Goal: Transaction & Acquisition: Obtain resource

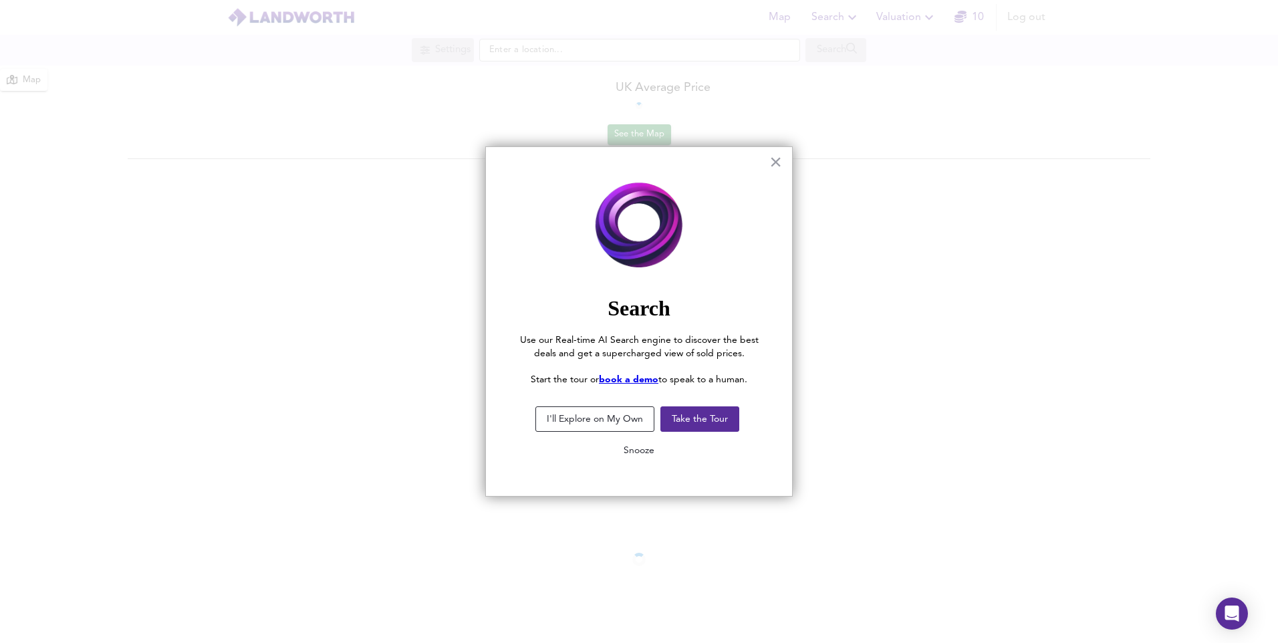
click at [642, 450] on button "Snooze" at bounding box center [639, 450] width 52 height 24
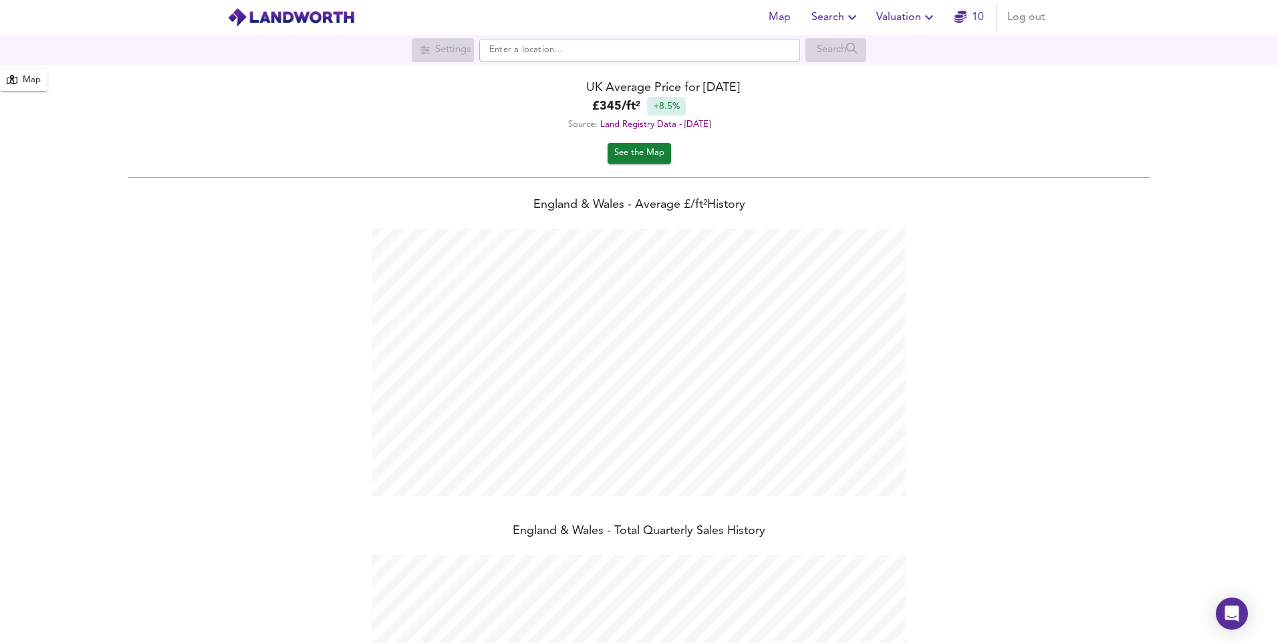
click at [921, 21] on span "Valuation" at bounding box center [906, 17] width 61 height 19
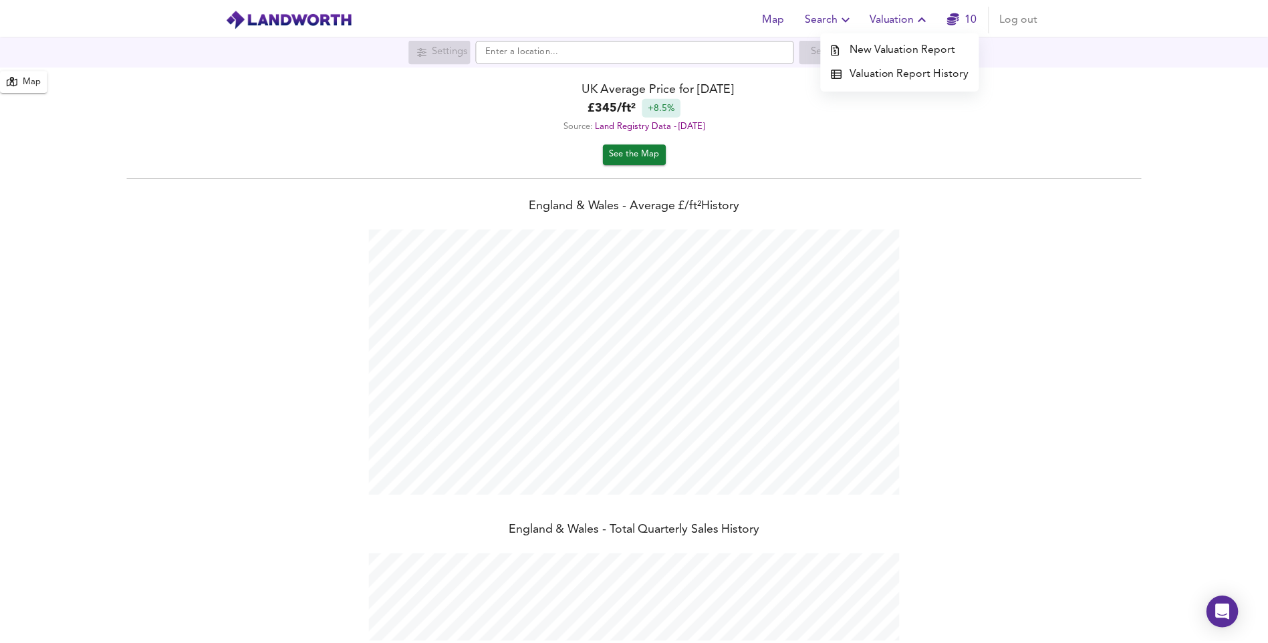
scroll to position [643, 1278]
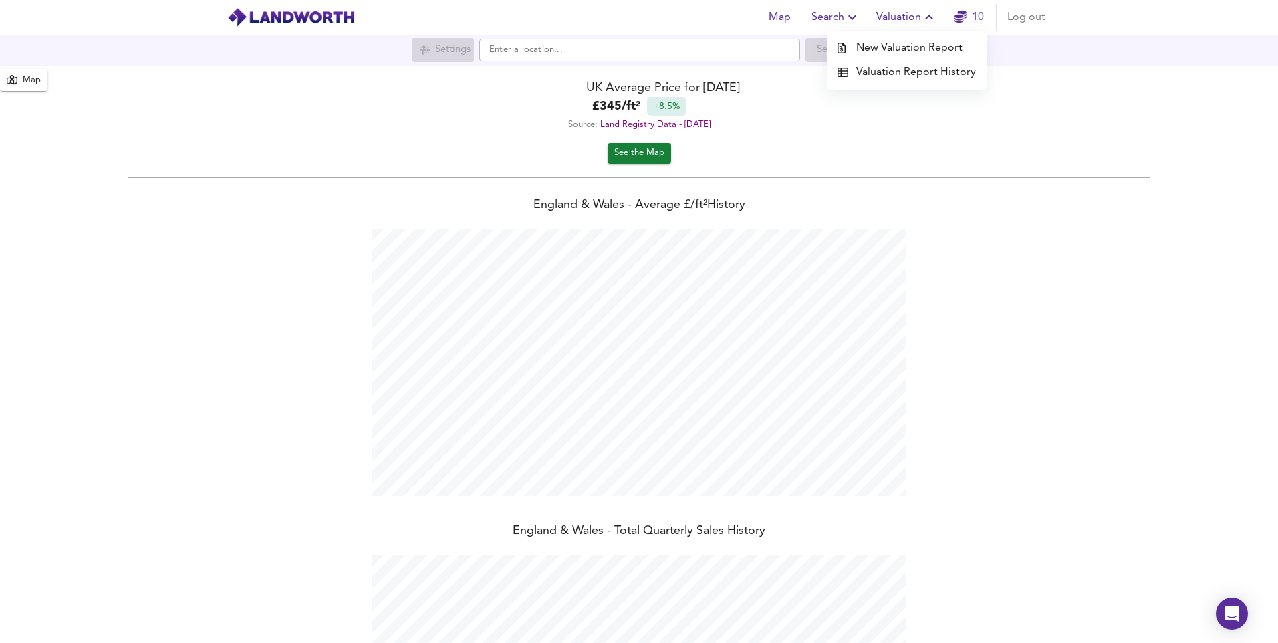
drag, startPoint x: 906, startPoint y: 51, endPoint x: 850, endPoint y: 15, distance: 66.2
click at [906, 51] on li "New Valuation Report" at bounding box center [907, 48] width 160 height 24
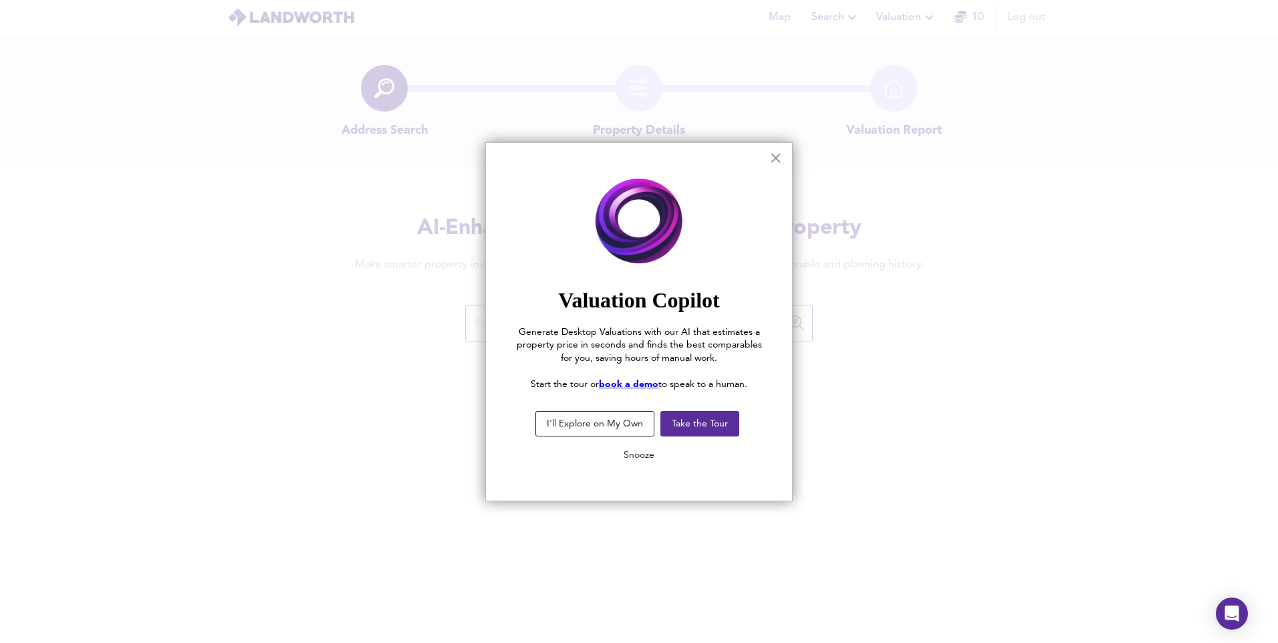
click at [636, 459] on button "Snooze" at bounding box center [639, 455] width 52 height 24
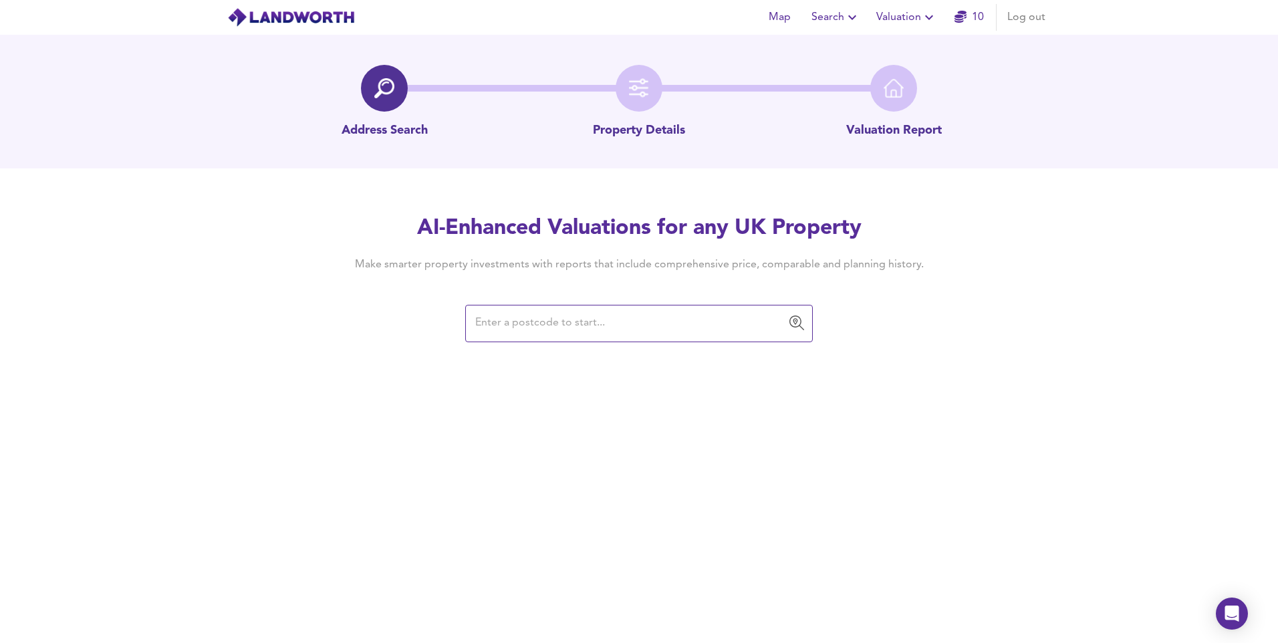
click at [893, 17] on span "Valuation" at bounding box center [906, 17] width 61 height 19
click at [886, 46] on li "New Valuation Report" at bounding box center [907, 48] width 160 height 24
click at [702, 319] on input "text" at bounding box center [628, 323] width 315 height 25
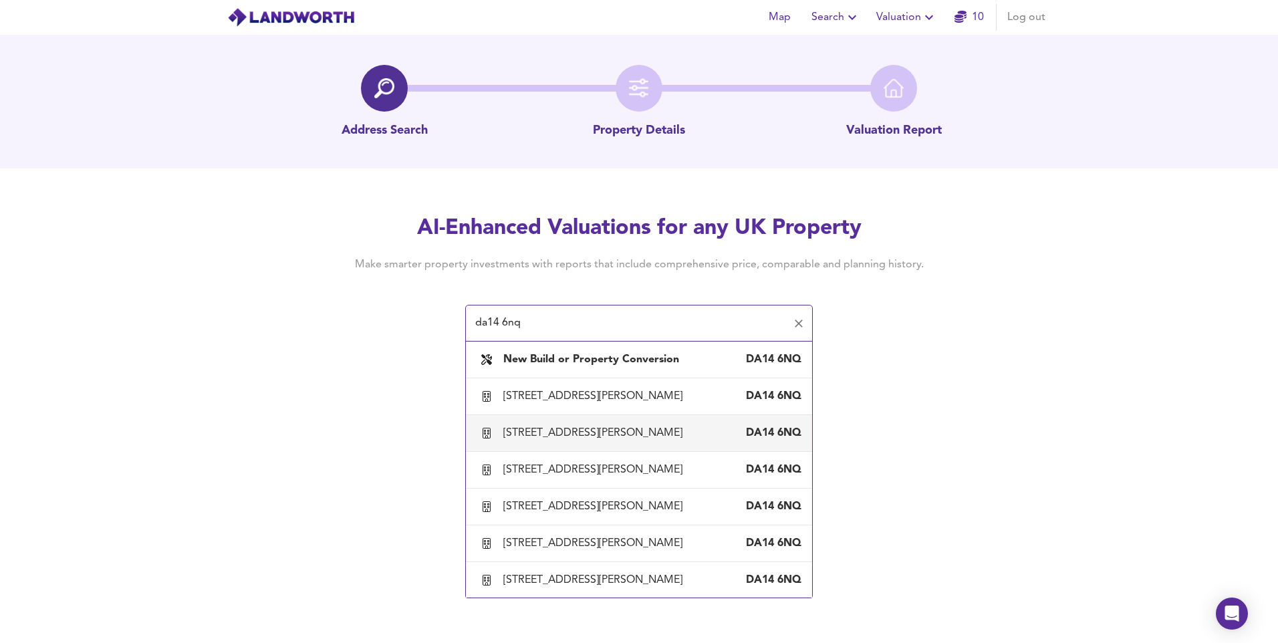
click at [625, 442] on div "[STREET_ADDRESS][PERSON_NAME]" at bounding box center [639, 433] width 325 height 28
type input "[STREET_ADDRESS][PERSON_NAME]"
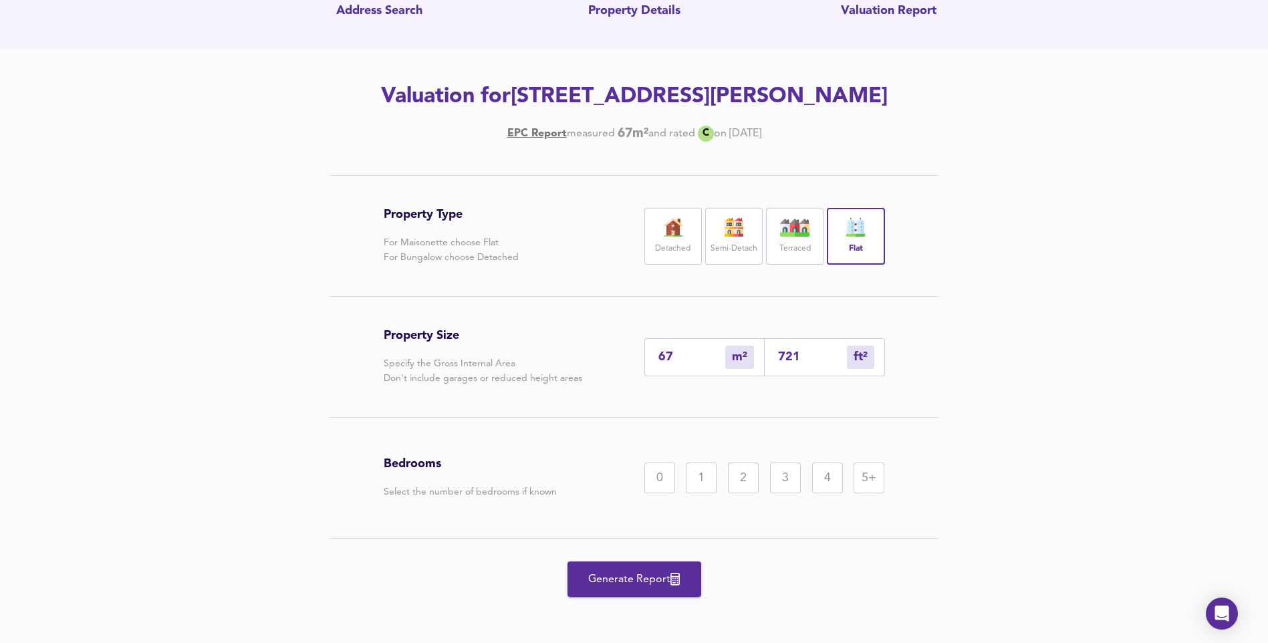
scroll to position [123, 0]
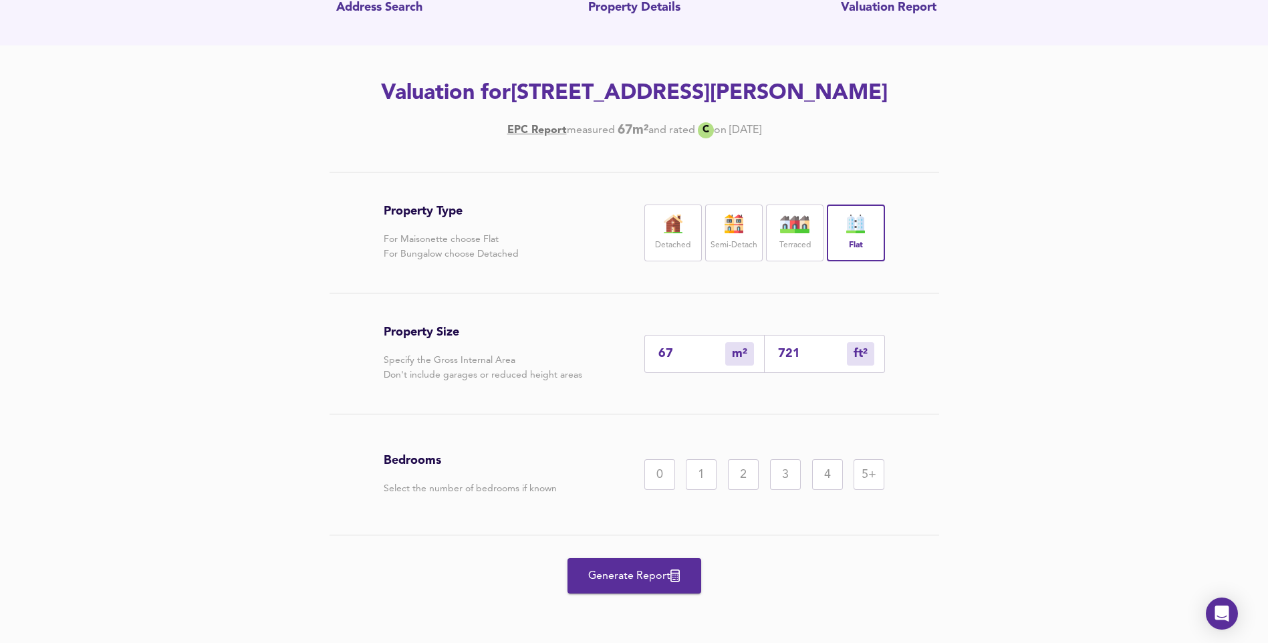
click at [674, 353] on input "67" at bounding box center [691, 354] width 67 height 14
type input "6"
type input "65"
type input "5"
type input "54"
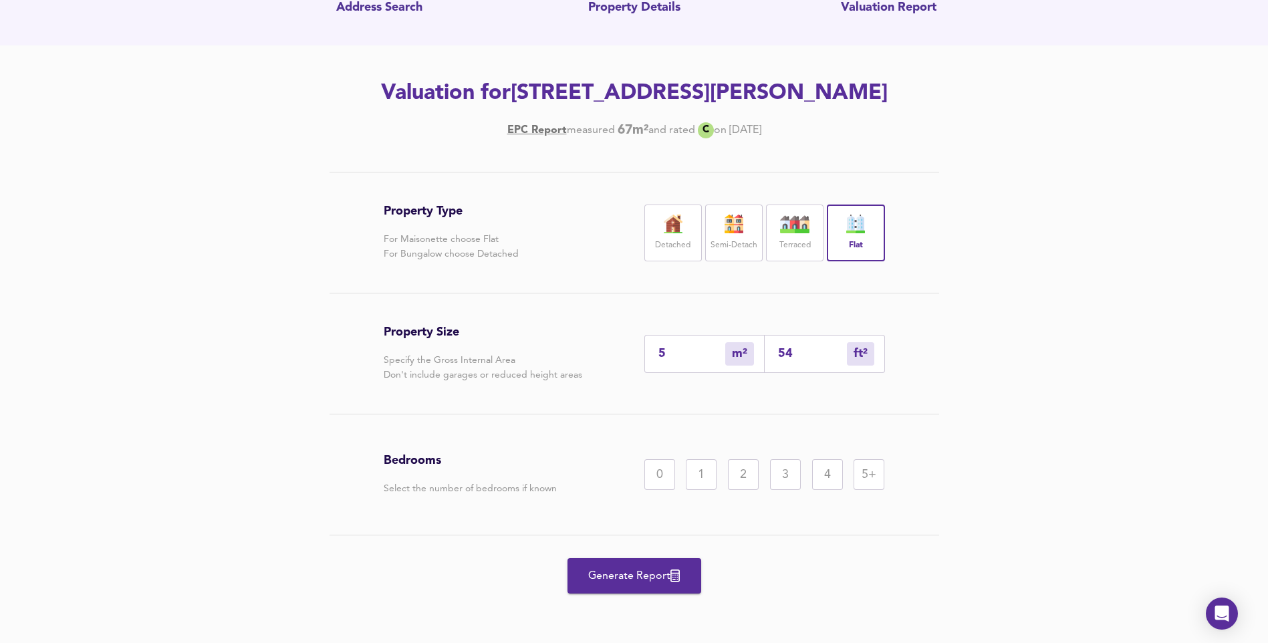
type input "55"
type input "592"
type input "55.2"
type input "594"
type input "55.2"
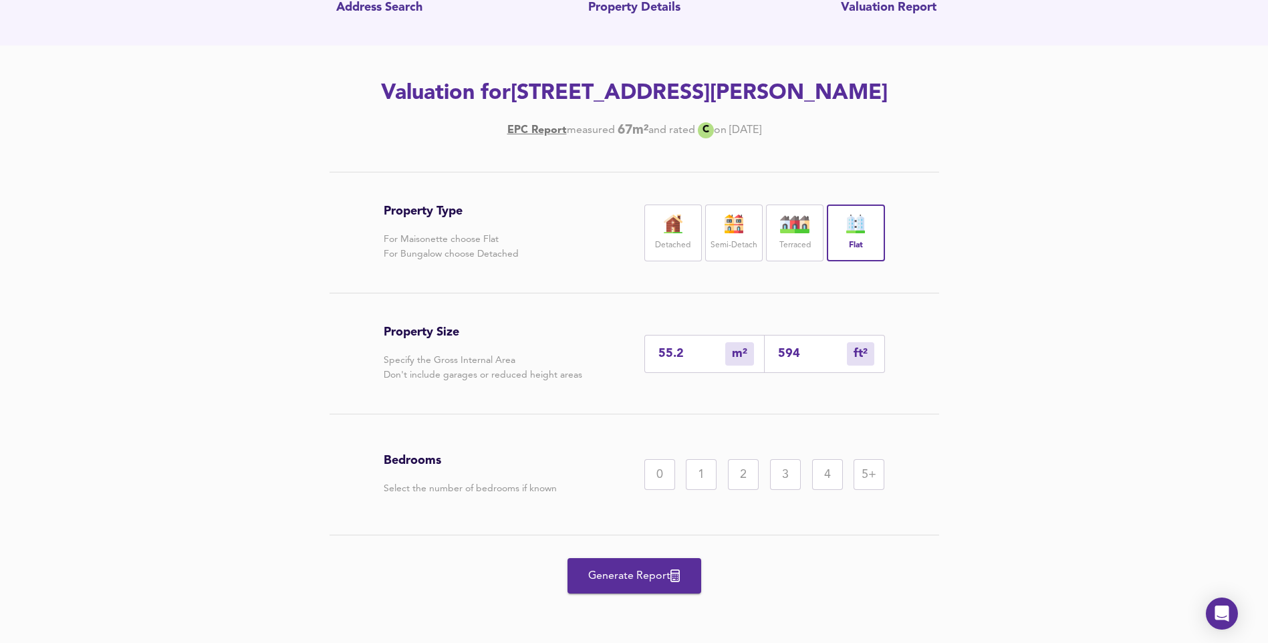
click at [739, 480] on div "2" at bounding box center [743, 474] width 31 height 31
click at [701, 483] on div "1" at bounding box center [701, 474] width 31 height 31
click at [668, 581] on span "Generate Report" at bounding box center [634, 576] width 107 height 19
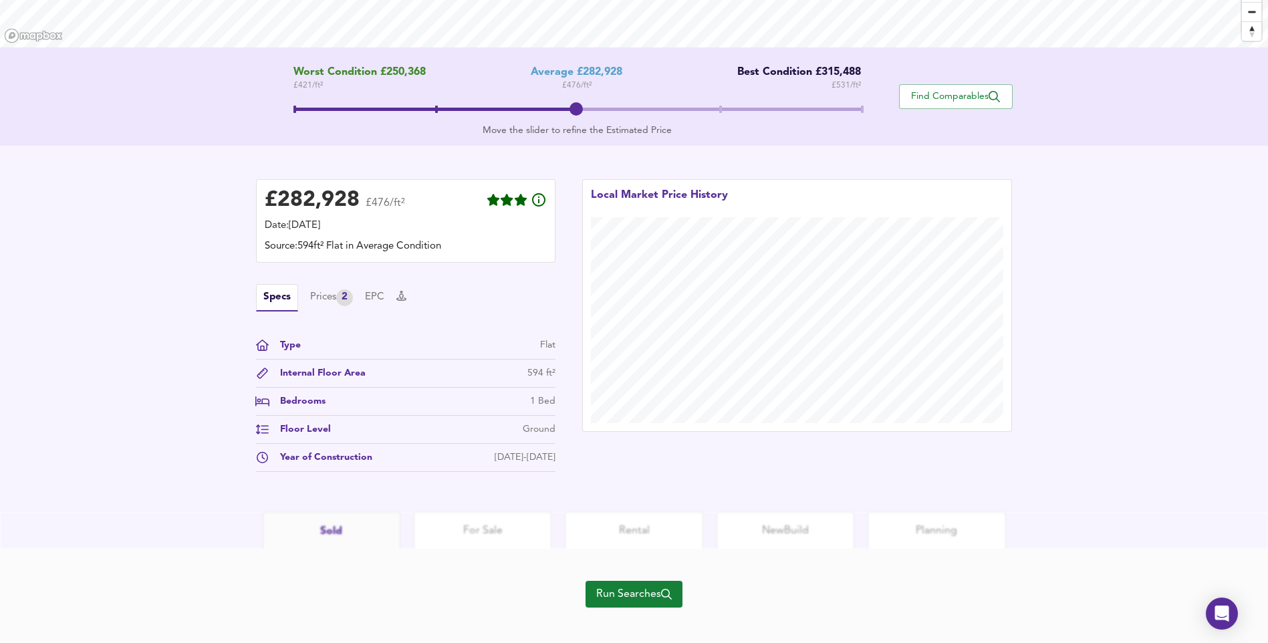
scroll to position [243, 0]
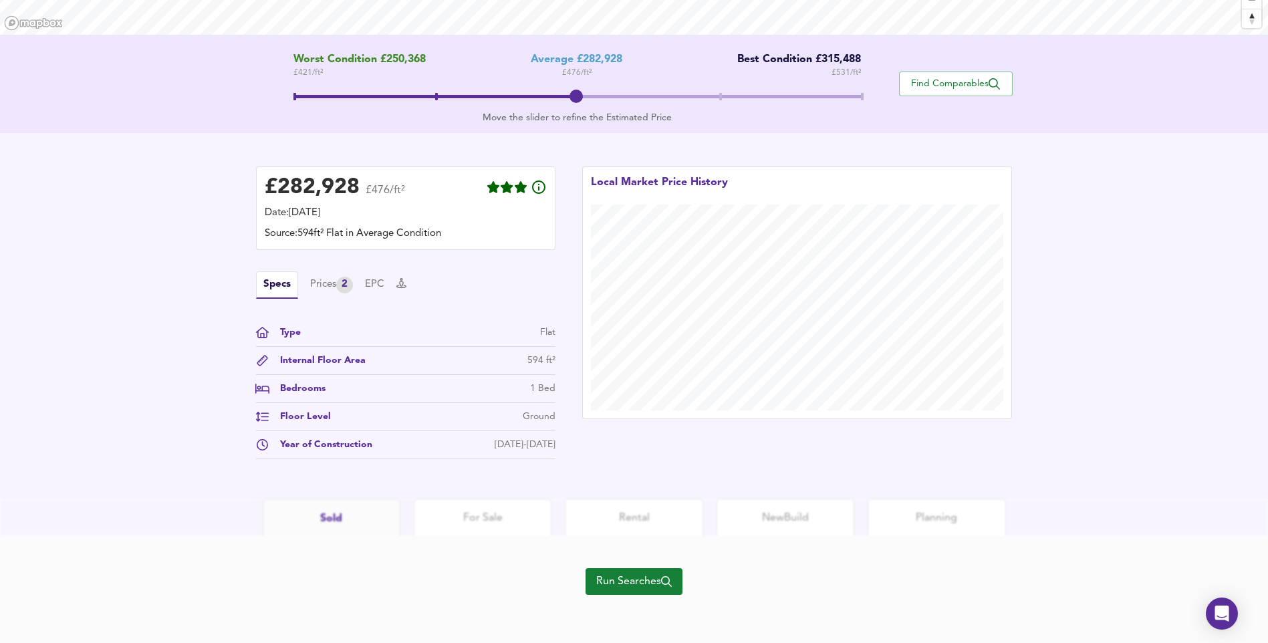
click at [665, 583] on icon "button" at bounding box center [666, 581] width 11 height 11
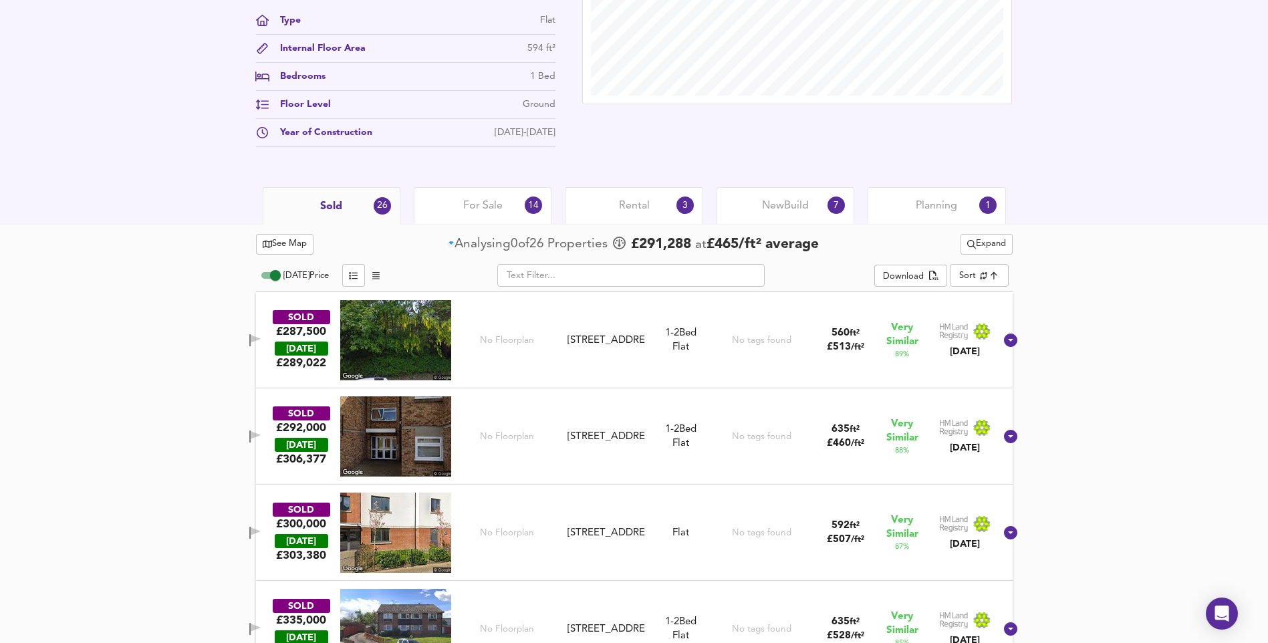
scroll to position [510, 0]
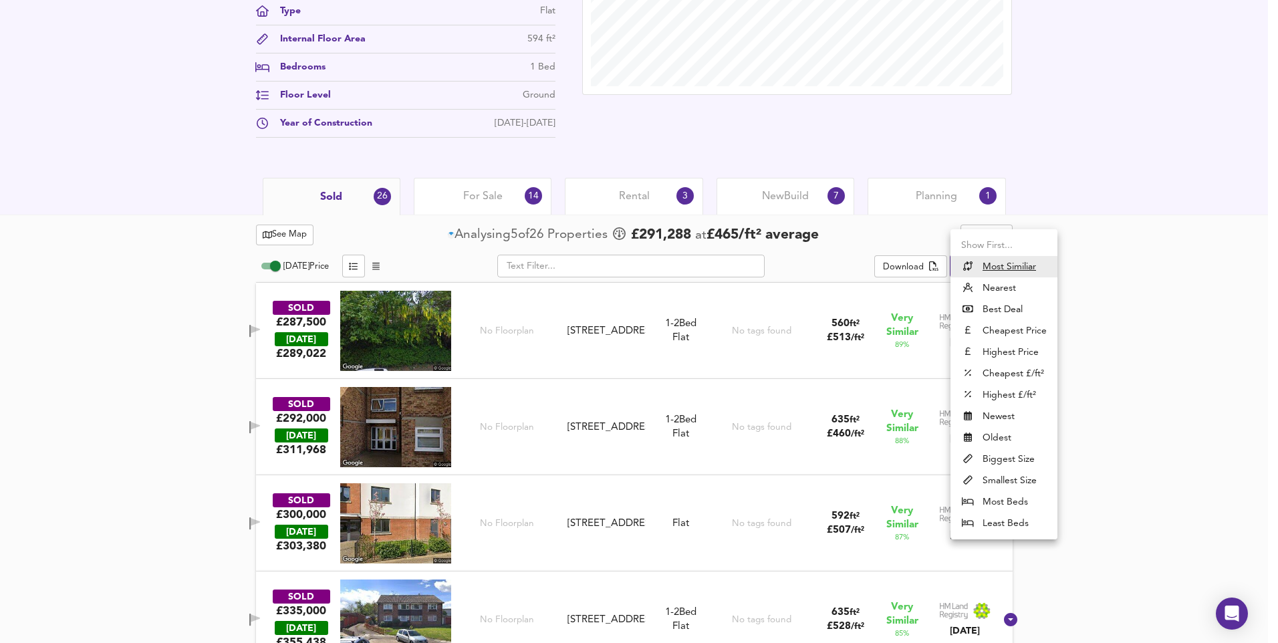
click at [1001, 291] on li "Nearest" at bounding box center [1003, 287] width 107 height 21
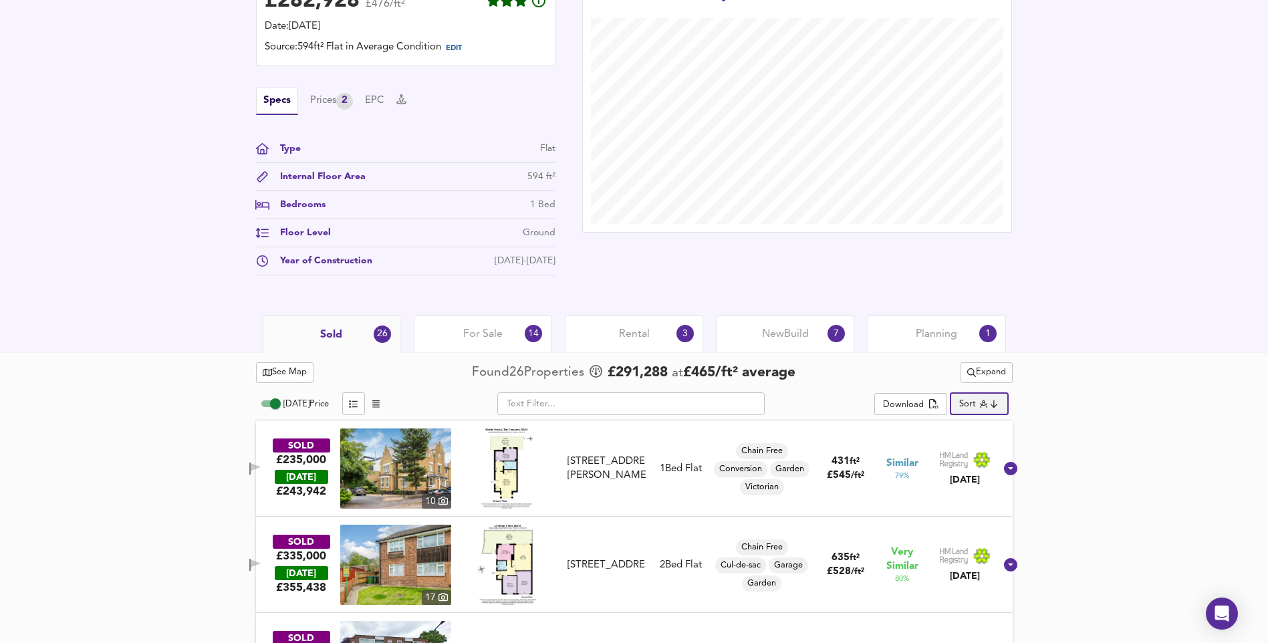
scroll to position [376, 0]
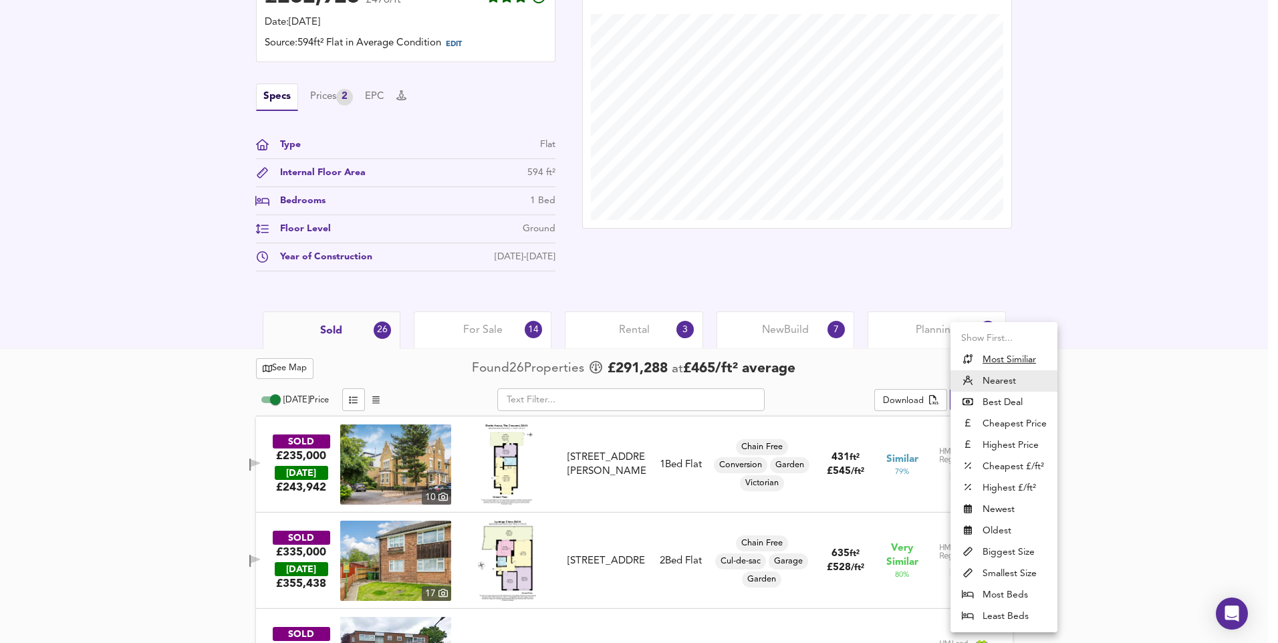
click at [1017, 579] on li "Smallest Size" at bounding box center [1003, 573] width 107 height 21
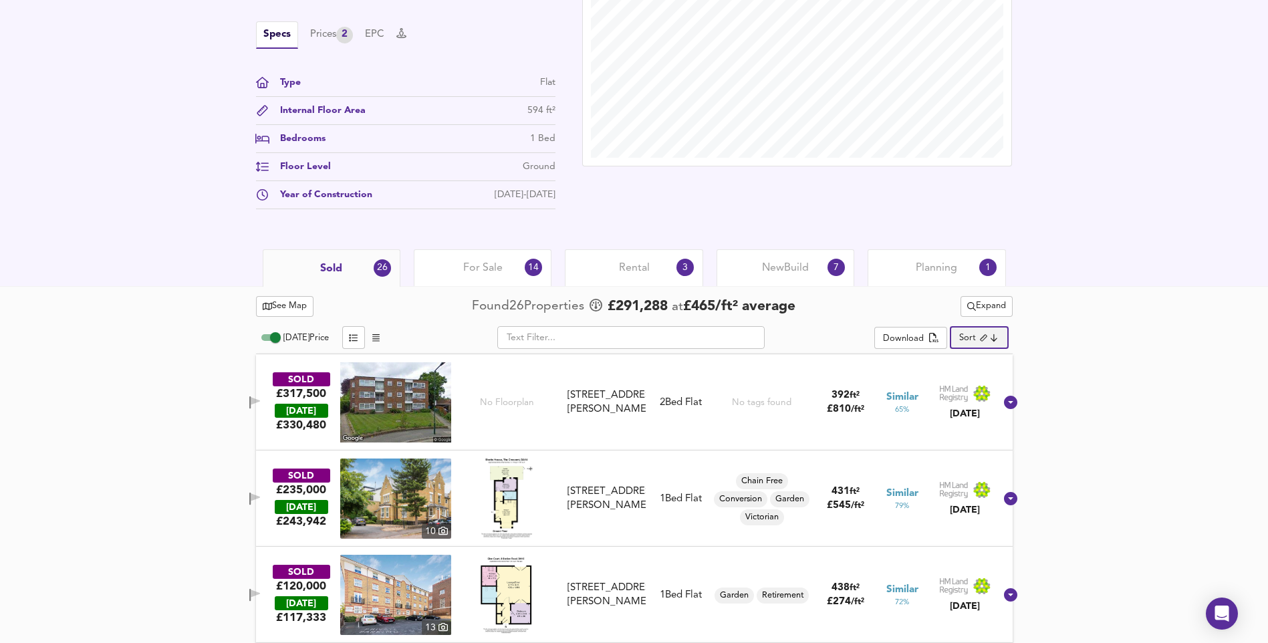
scroll to position [510, 0]
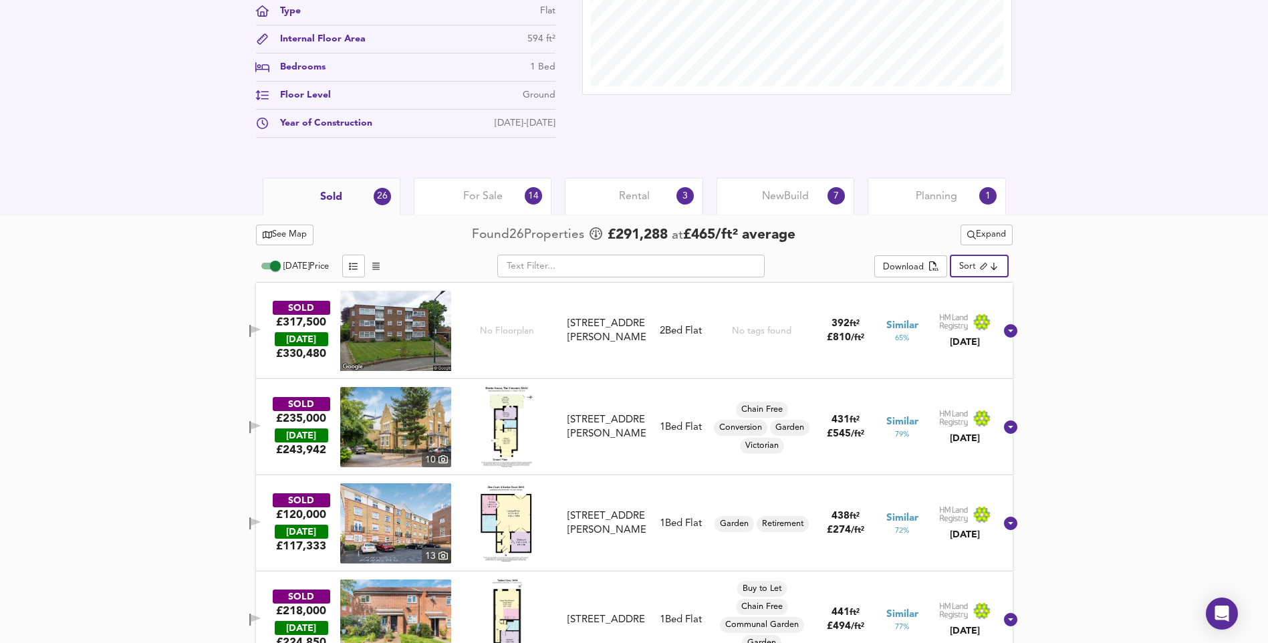
click at [977, 342] on div "[DATE]" at bounding box center [964, 330] width 59 height 35
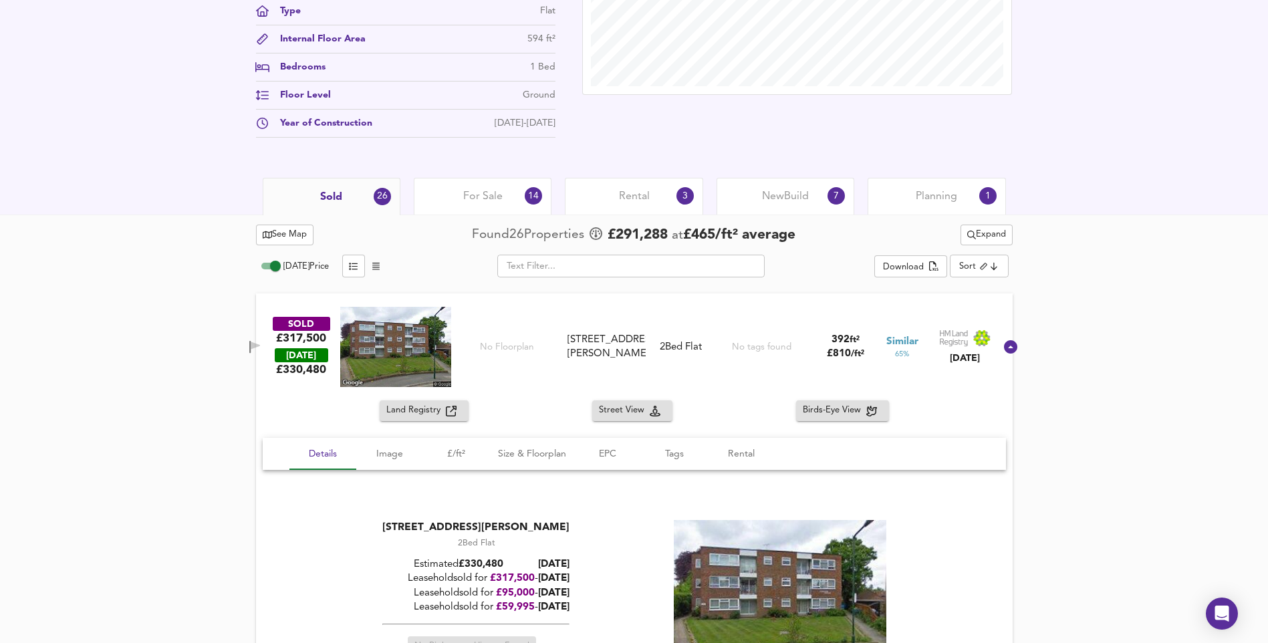
scroll to position [644, 0]
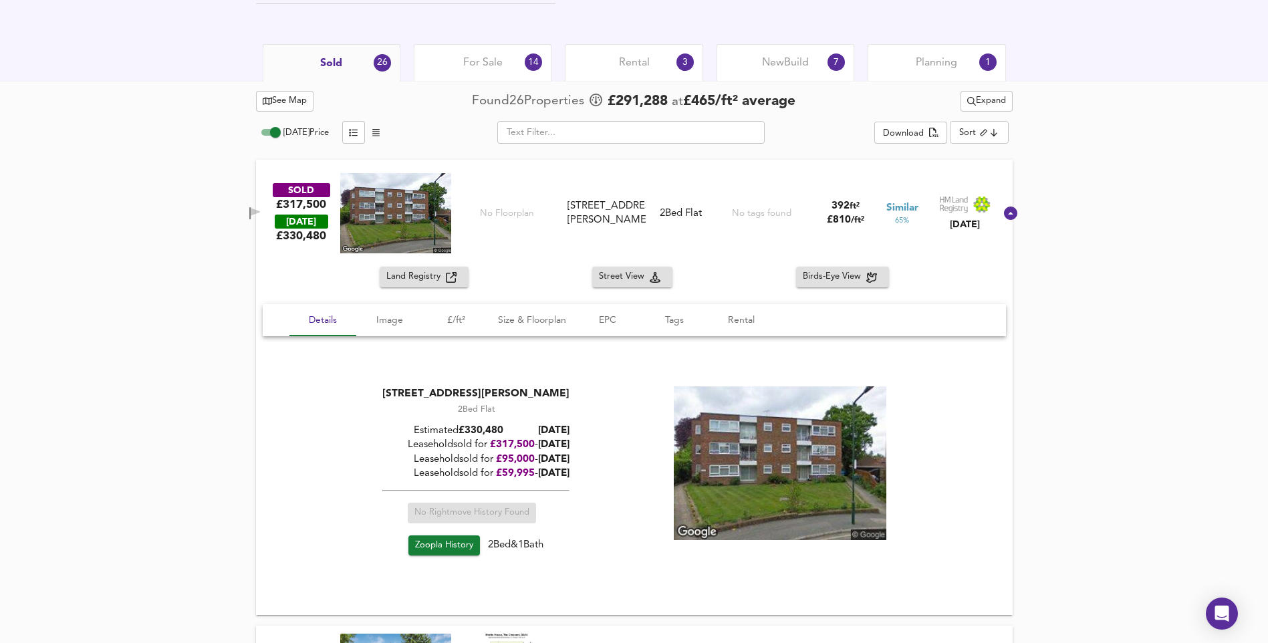
click at [1003, 215] on icon at bounding box center [1011, 213] width 16 height 16
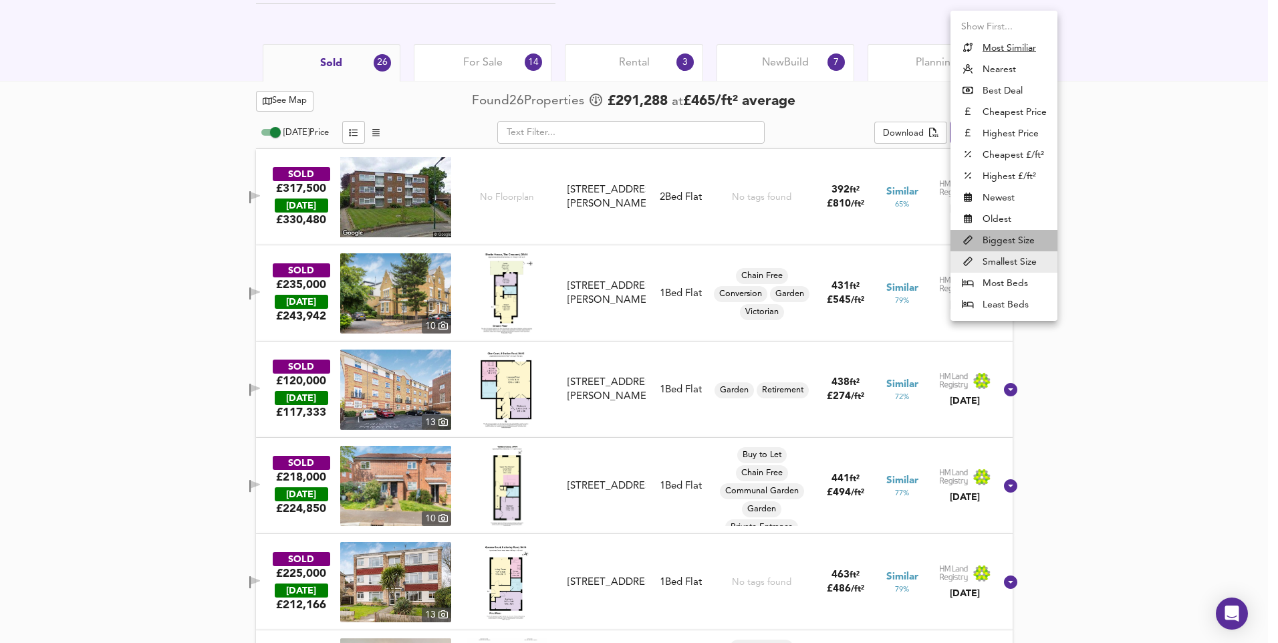
click at [1004, 241] on li "Biggest Size" at bounding box center [1003, 240] width 107 height 21
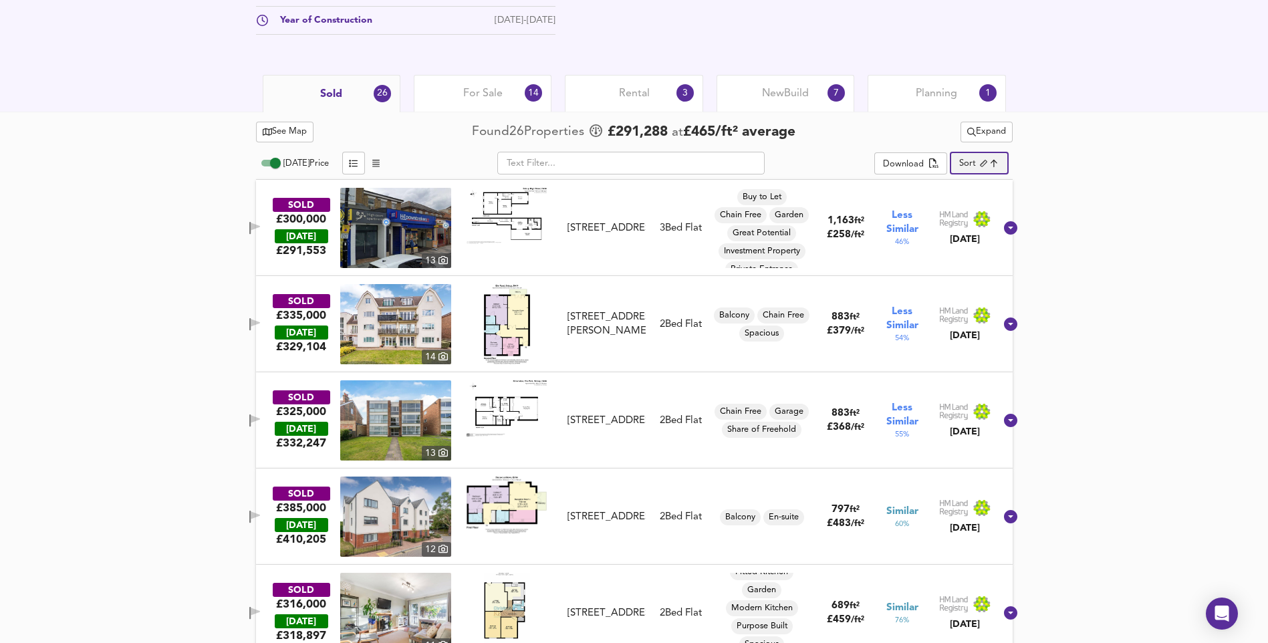
scroll to position [309, 0]
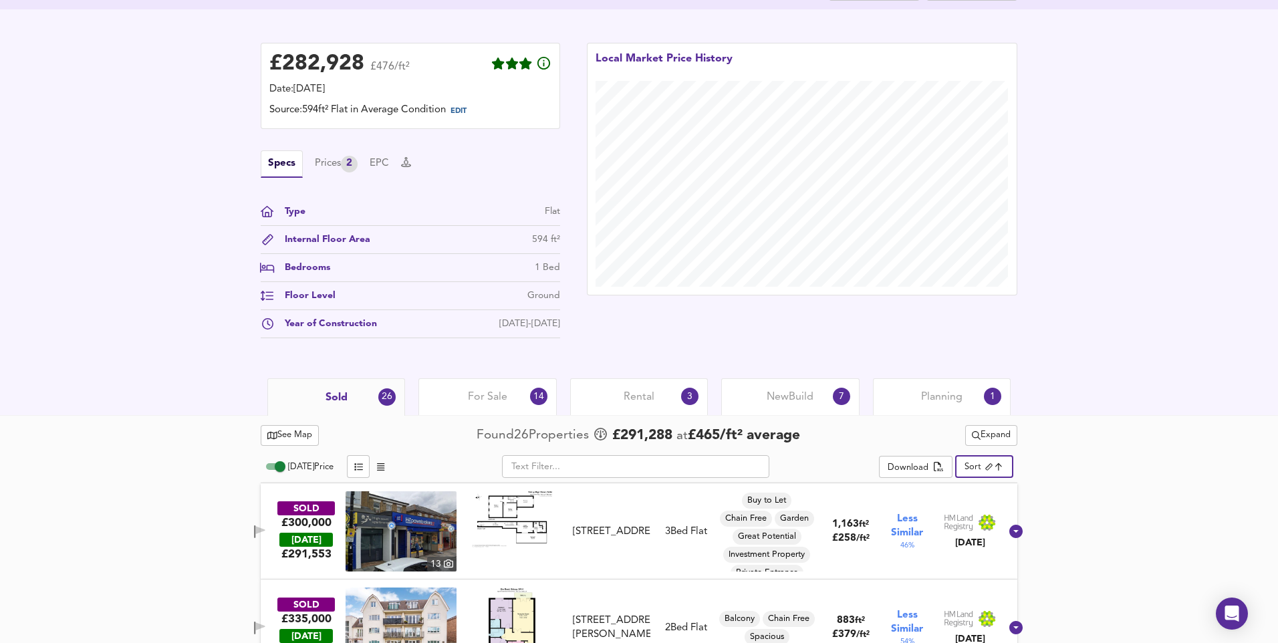
click at [981, 334] on body "Map Search Valuation 9 Log out [STREET_ADDRESS][PERSON_NAME] Download Share £ 2…" at bounding box center [639, 12] width 1278 height 643
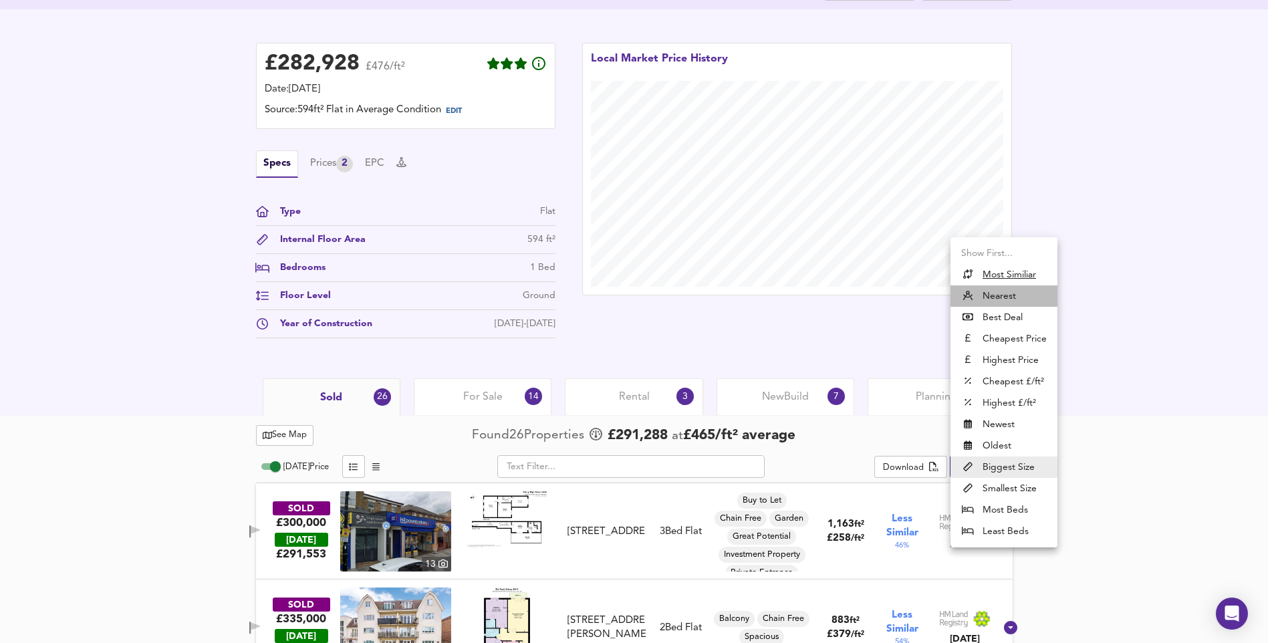
click at [1012, 290] on li "Nearest" at bounding box center [1003, 295] width 107 height 21
type input "distancetocenter"
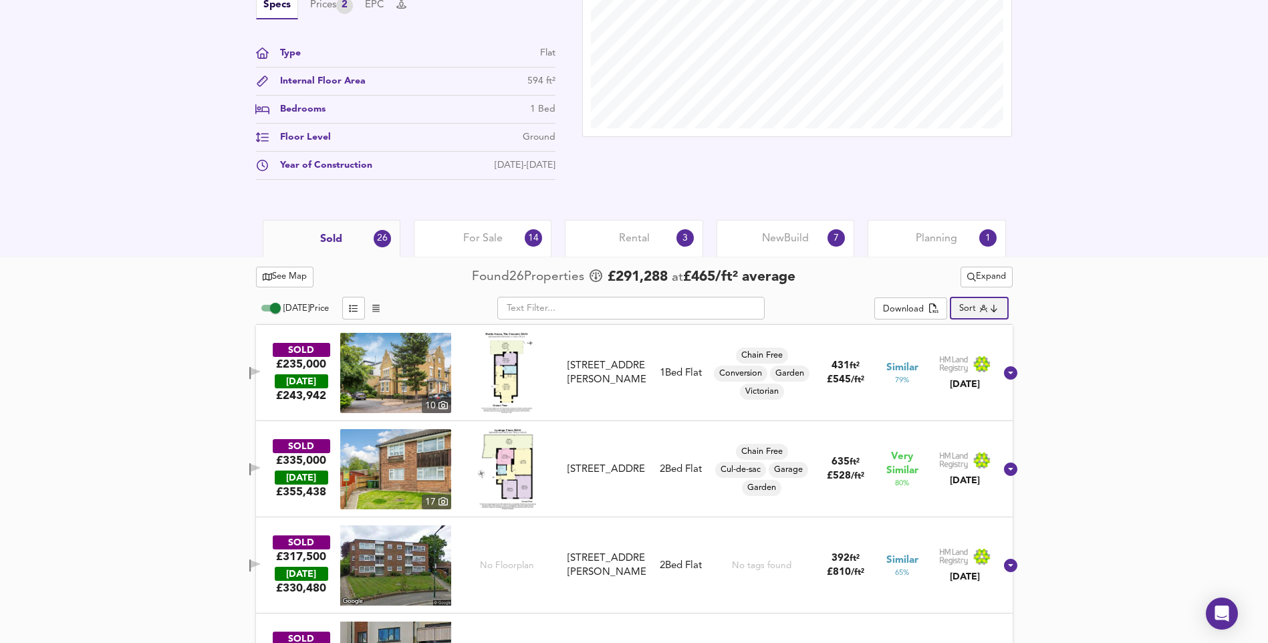
scroll to position [602, 0]
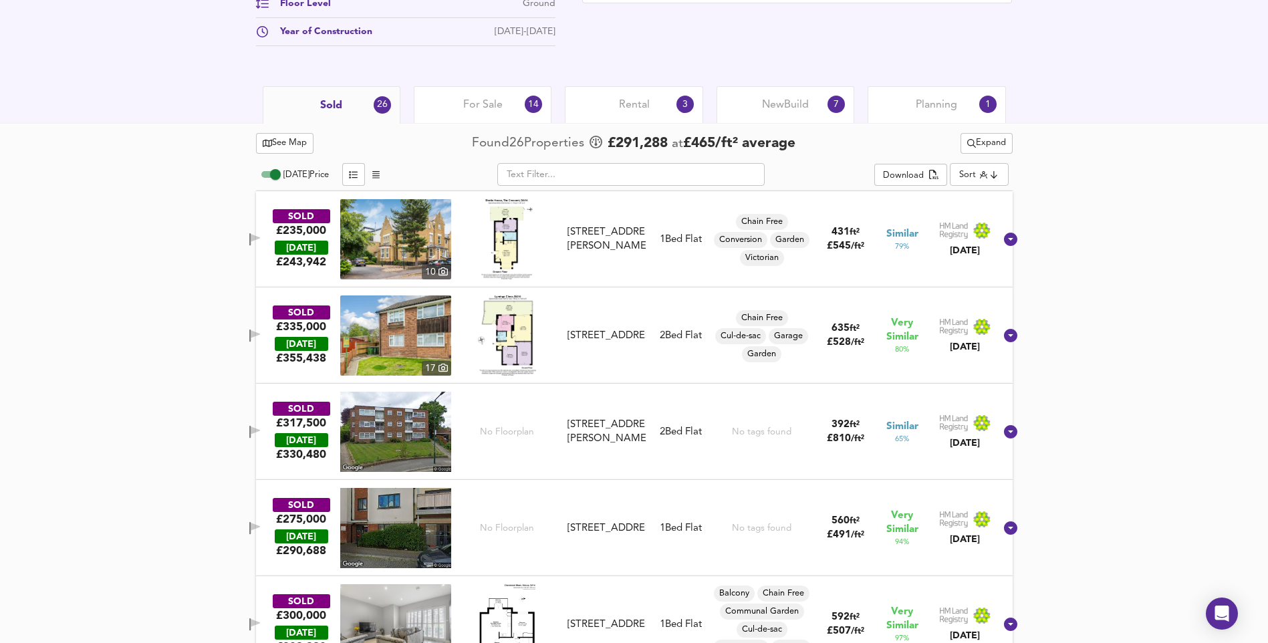
click at [409, 335] on img at bounding box center [395, 335] width 111 height 80
click at [419, 432] on img at bounding box center [395, 432] width 111 height 80
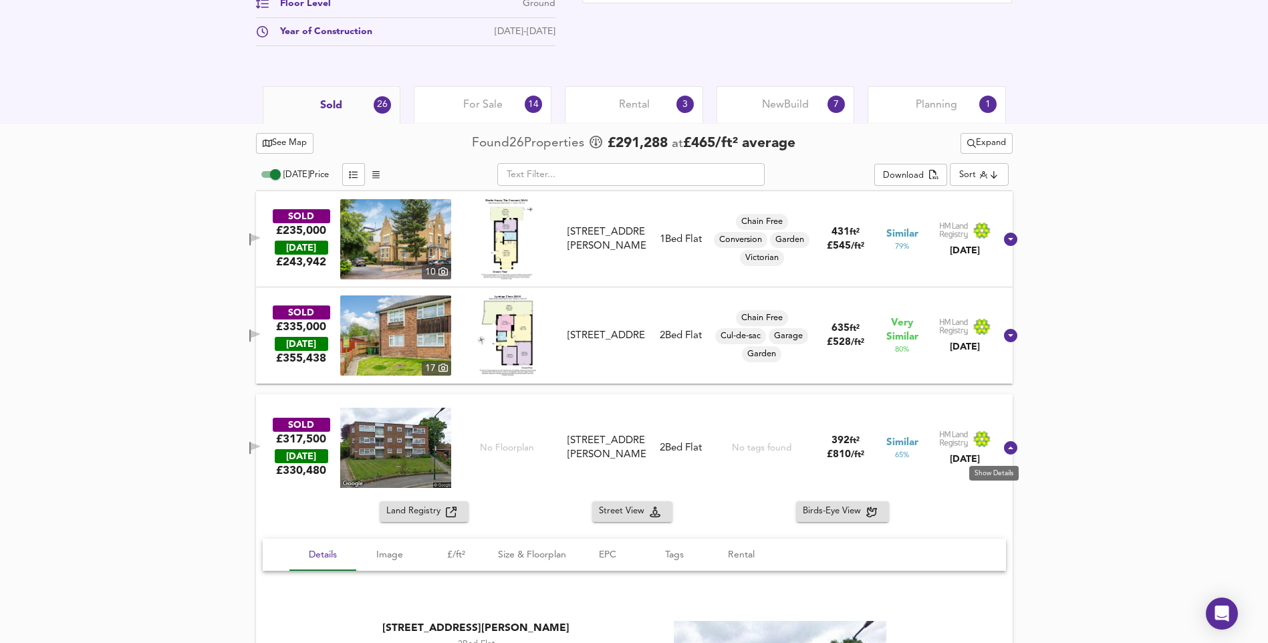
click at [1004, 450] on icon at bounding box center [1010, 447] width 13 height 13
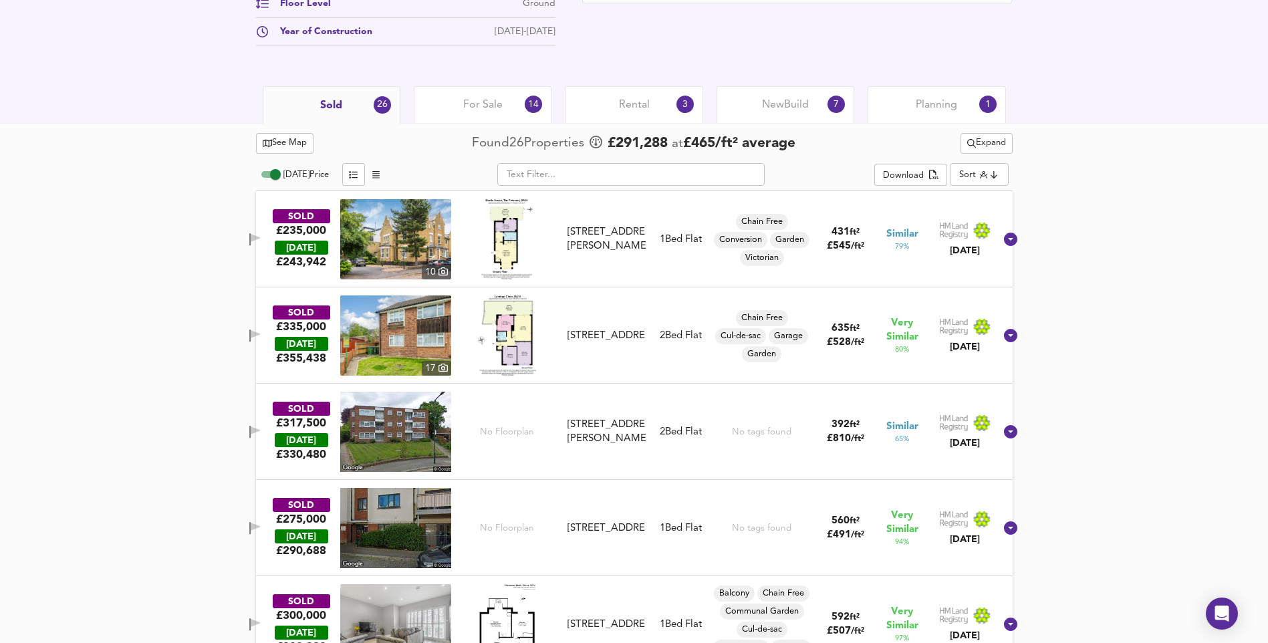
click at [995, 450] on div "SOLD £317,500 [DATE] £ 330,480 No Floorplan [STREET_ADDRESS][GEOGRAPHIC_DATA][P…" at bounding box center [634, 432] width 757 height 96
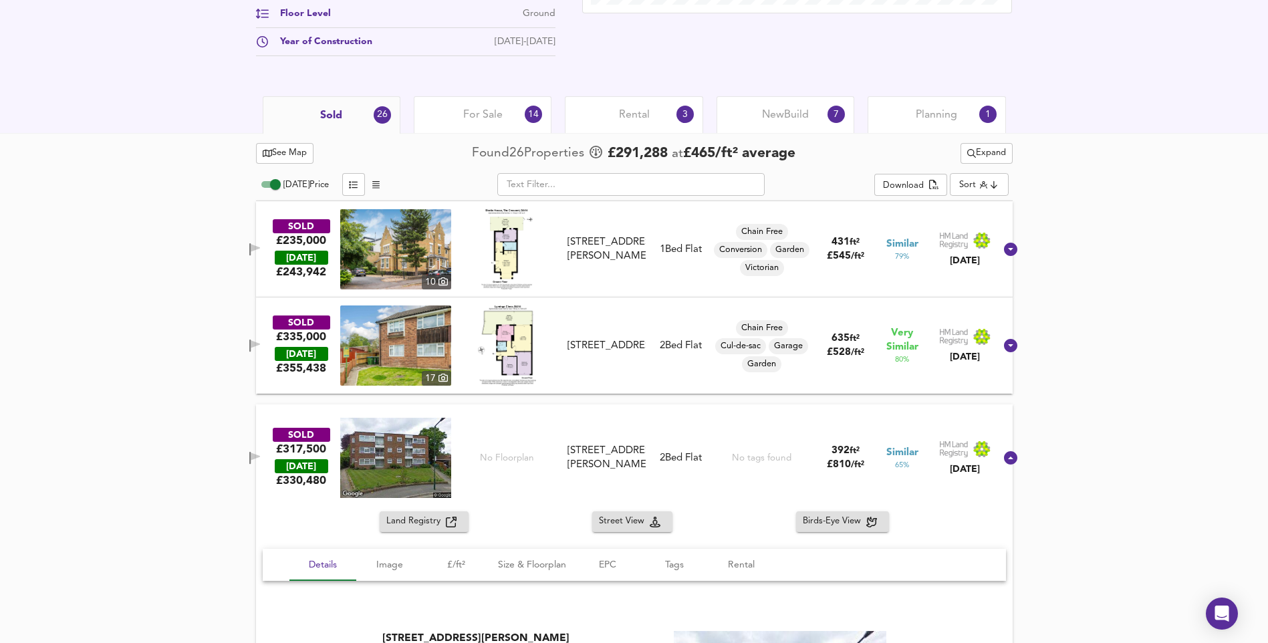
scroll to position [735, 0]
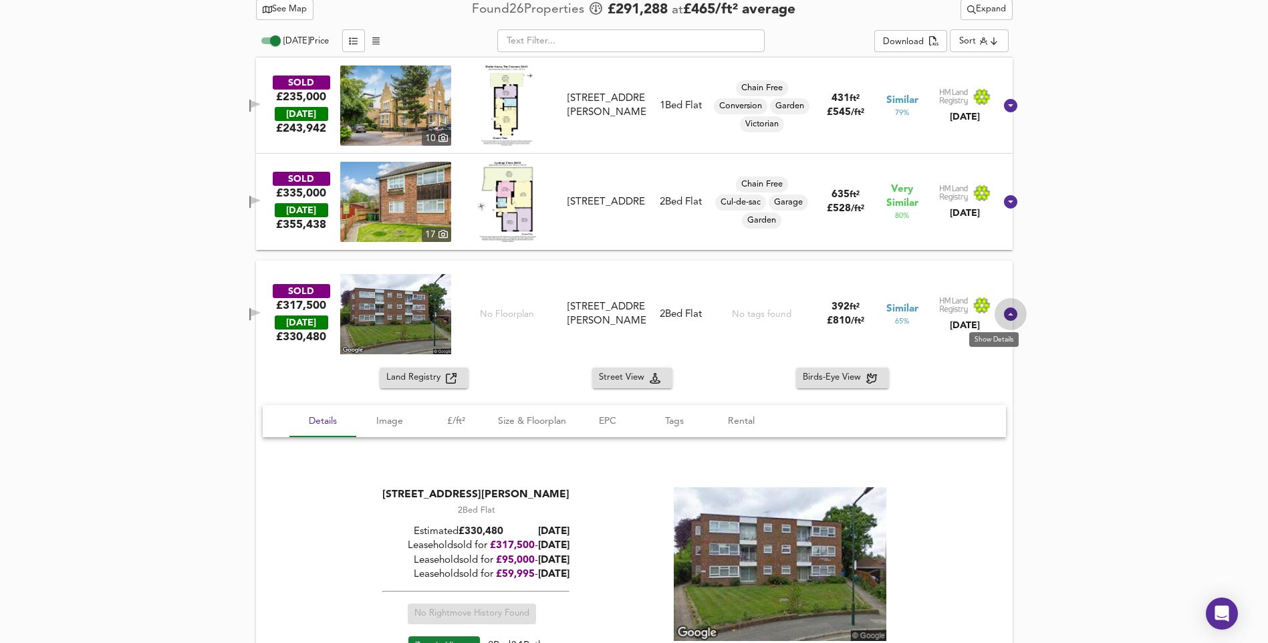
click at [1004, 313] on icon at bounding box center [1010, 313] width 13 height 13
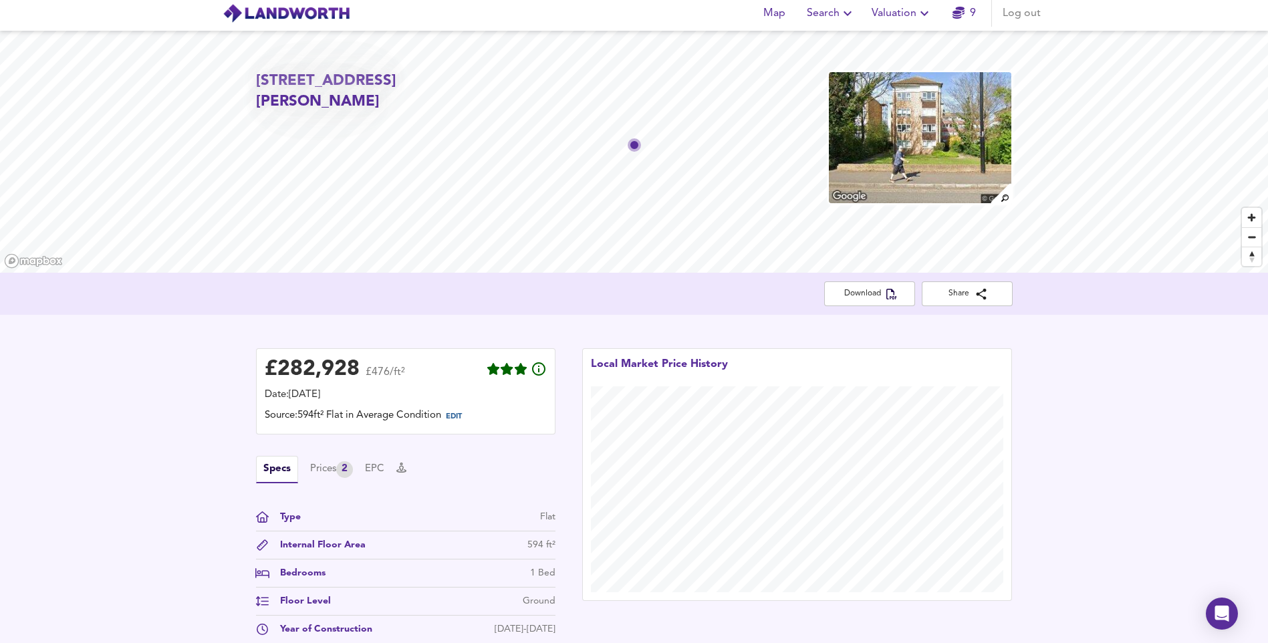
scroll to position [0, 0]
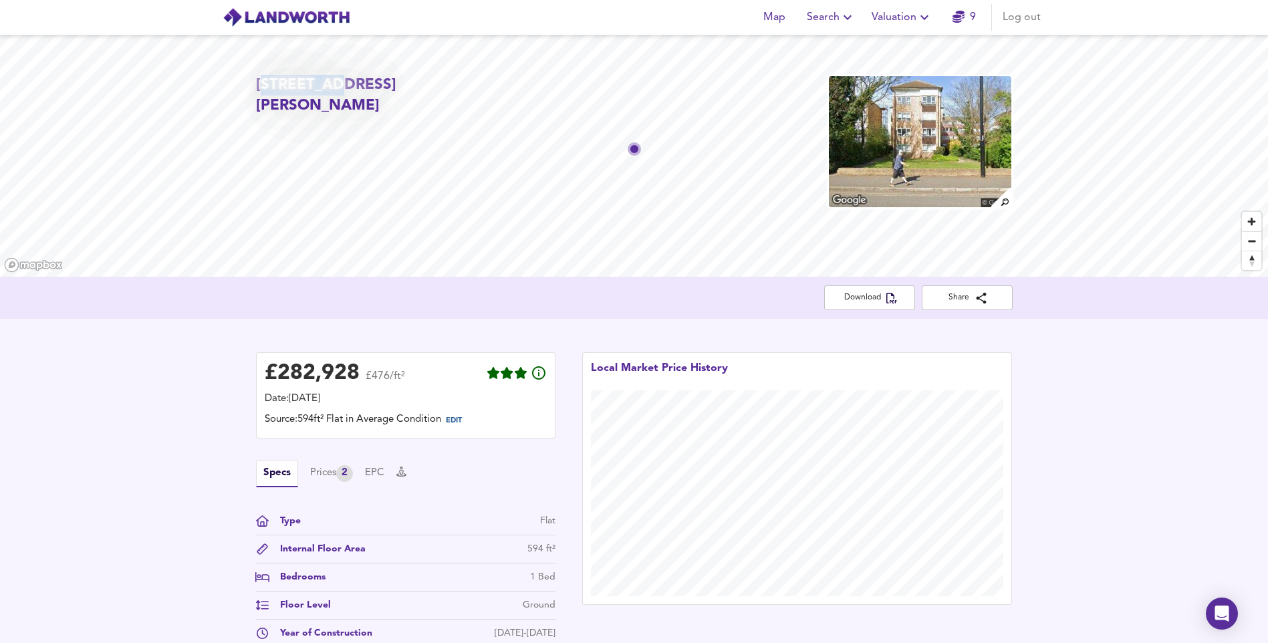
drag, startPoint x: 261, startPoint y: 85, endPoint x: 332, endPoint y: 87, distance: 71.5
click at [332, 87] on h2 "[STREET_ADDRESS][PERSON_NAME]" at bounding box center [377, 96] width 242 height 42
drag, startPoint x: 89, startPoint y: 363, endPoint x: 118, endPoint y: 312, distance: 58.4
click at [90, 362] on div "£ 282,928 £476/ft² Date: [DATE] Source: 594ft² Flat in Average Condition EDIT S…" at bounding box center [634, 503] width 1268 height 369
